Goal: Task Accomplishment & Management: Use online tool/utility

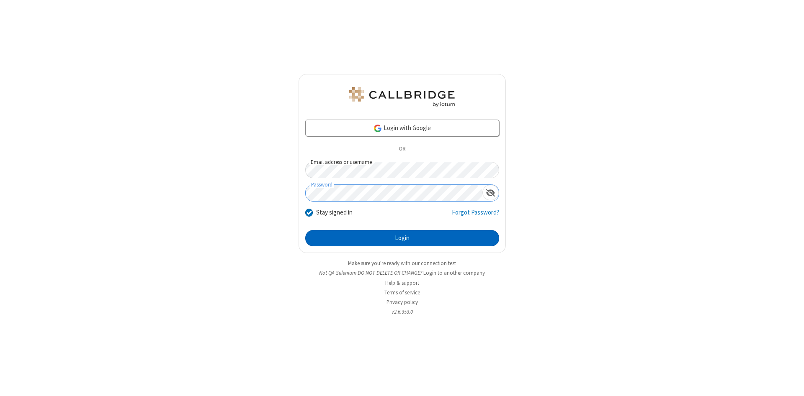
click at [402, 239] on button "Login" at bounding box center [402, 238] width 194 height 17
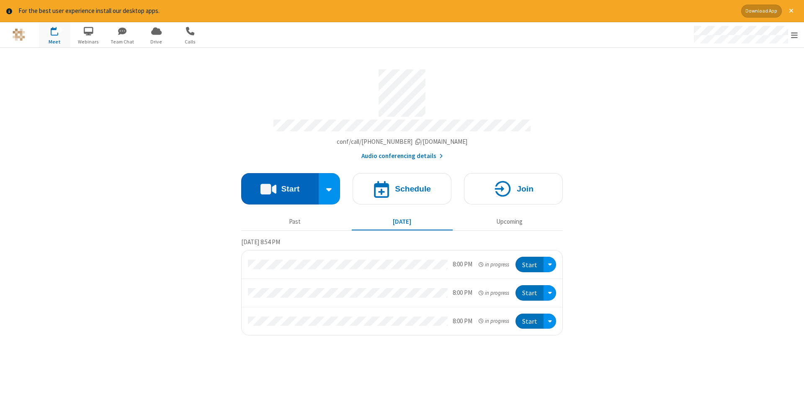
click at [280, 186] on button "Start" at bounding box center [279, 188] width 77 height 31
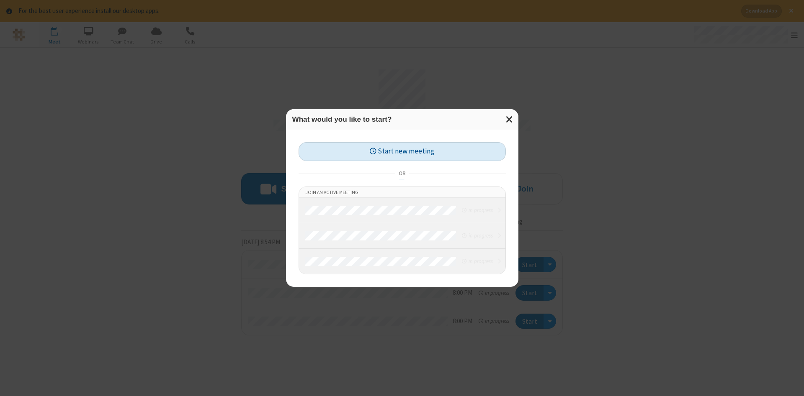
click at [402, 152] on button "Start new meeting" at bounding box center [401, 151] width 207 height 19
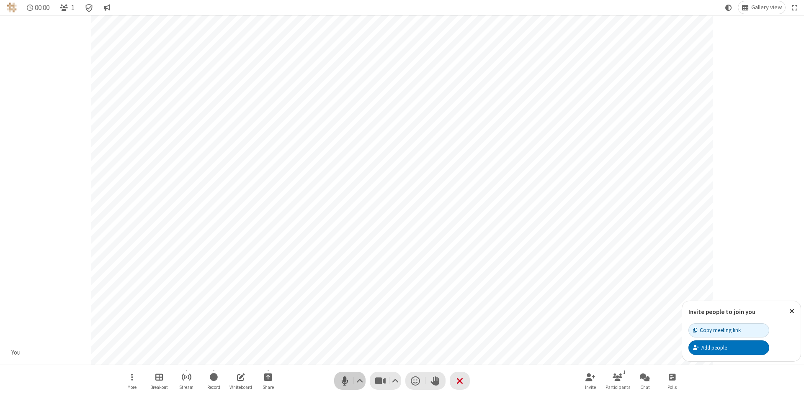
click at [344, 381] on span "Mute (Alt+A)" at bounding box center [344, 381] width 13 height 12
click at [344, 381] on span "Unmute (Alt+A)" at bounding box center [344, 381] width 13 height 12
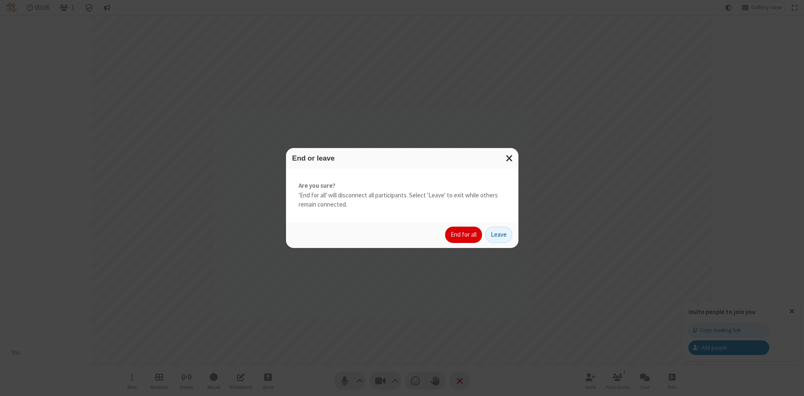
click at [464, 235] on button "End for all" at bounding box center [463, 235] width 37 height 17
